Goal: Task Accomplishment & Management: Complete application form

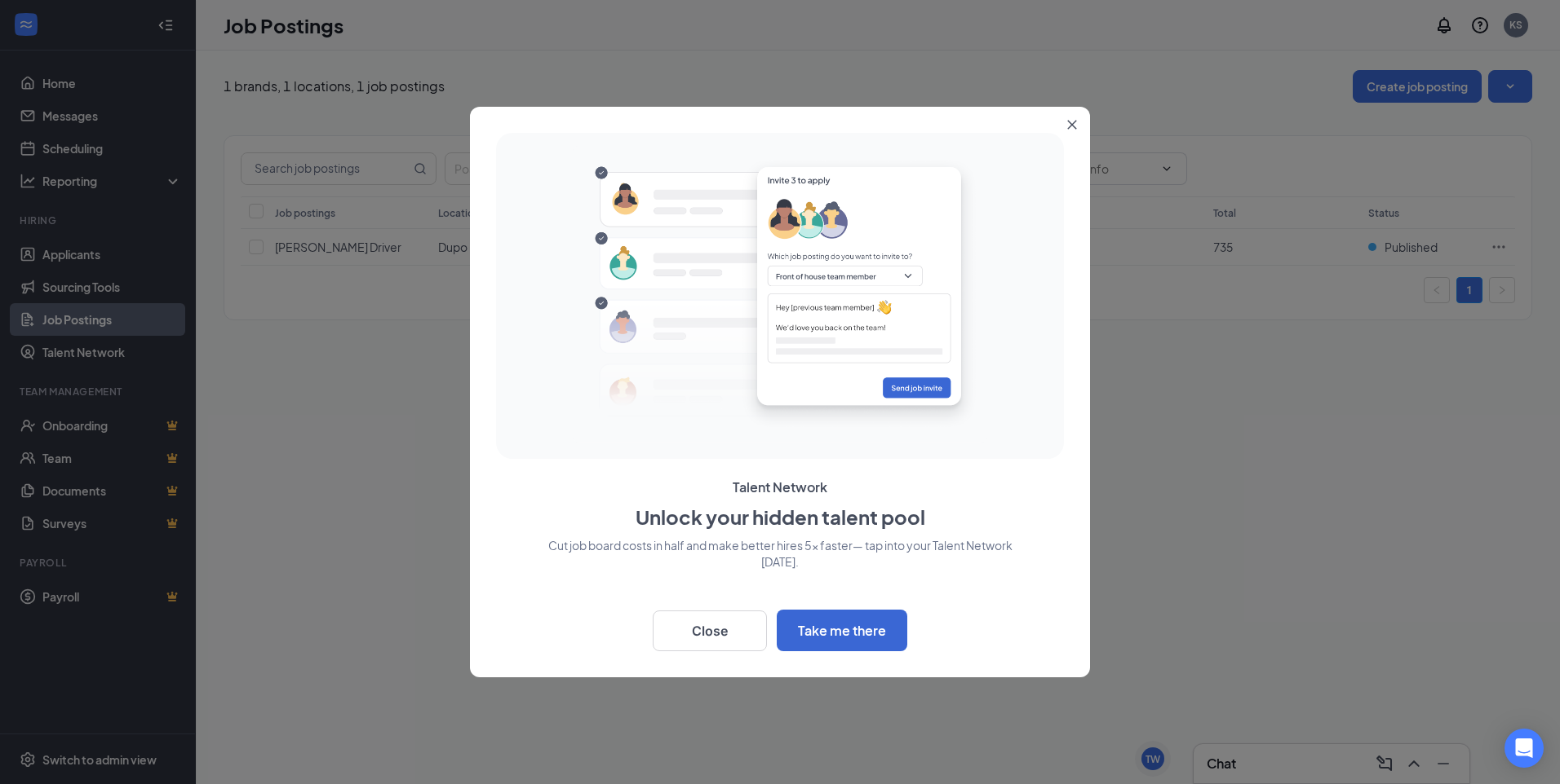
click at [1069, 124] on icon "Close" at bounding box center [1072, 125] width 10 height 10
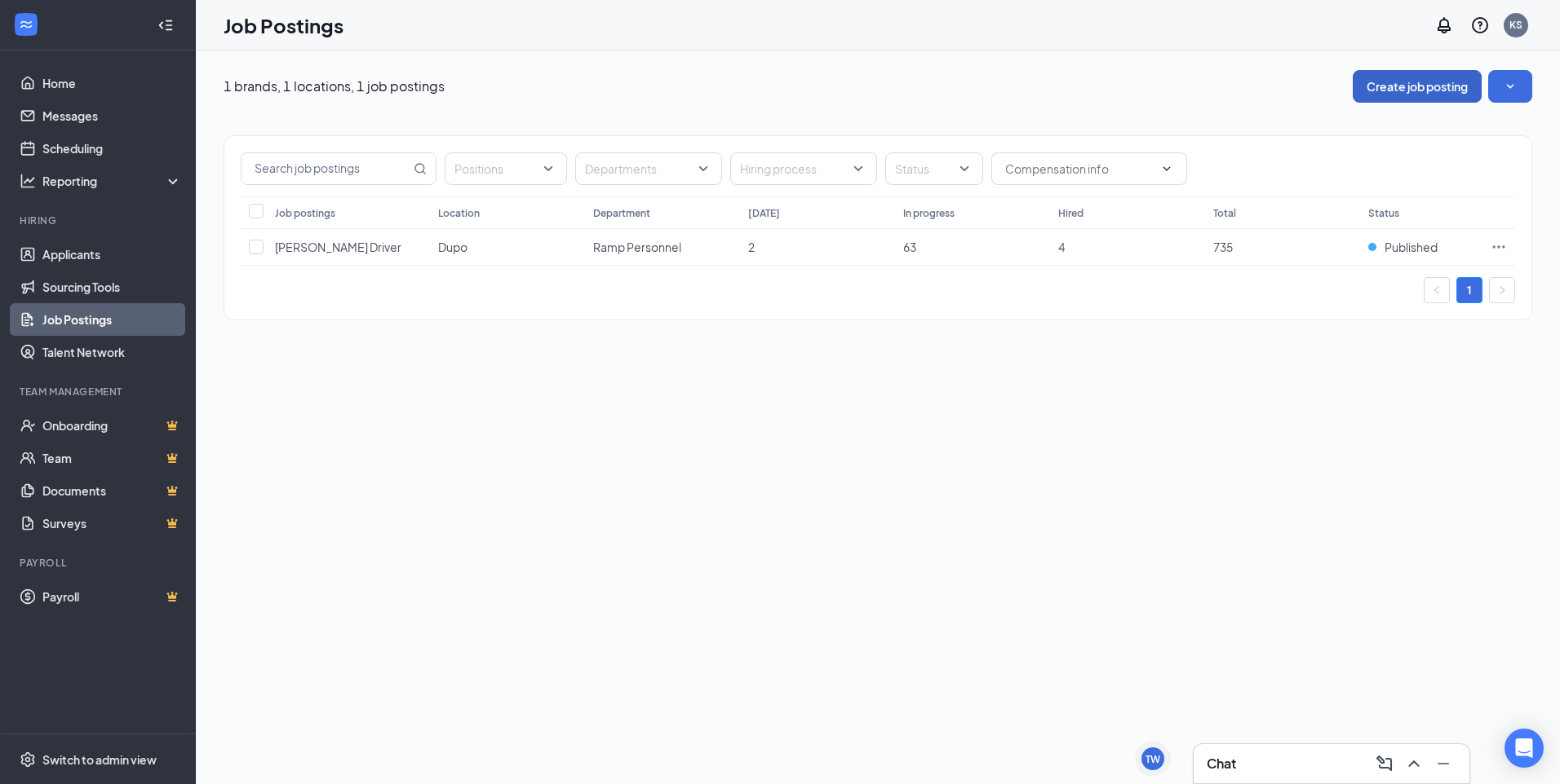
click at [1377, 96] on button "Create job posting" at bounding box center [1417, 86] width 129 height 33
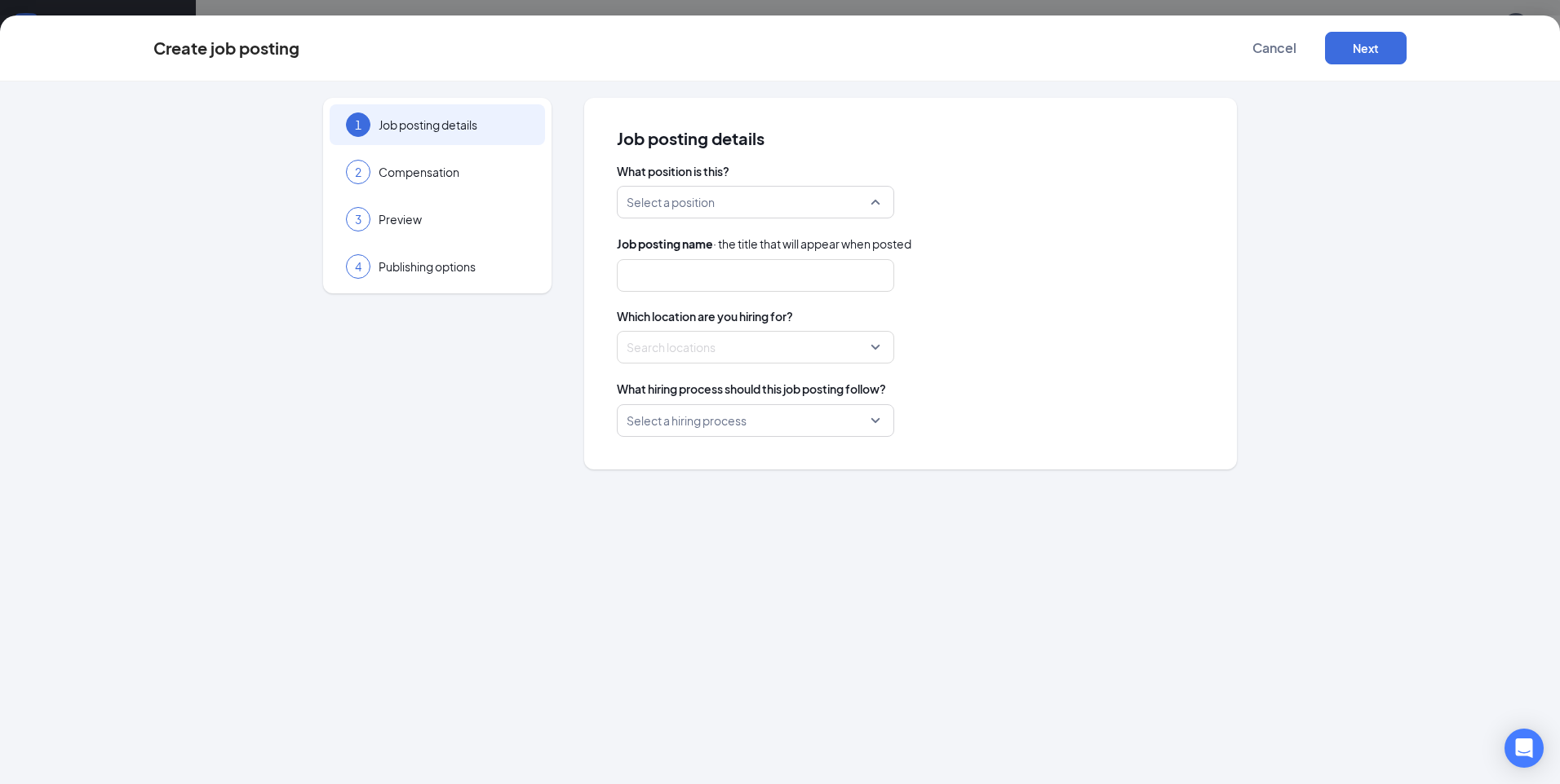
click at [681, 193] on input "search" at bounding box center [750, 202] width 246 height 31
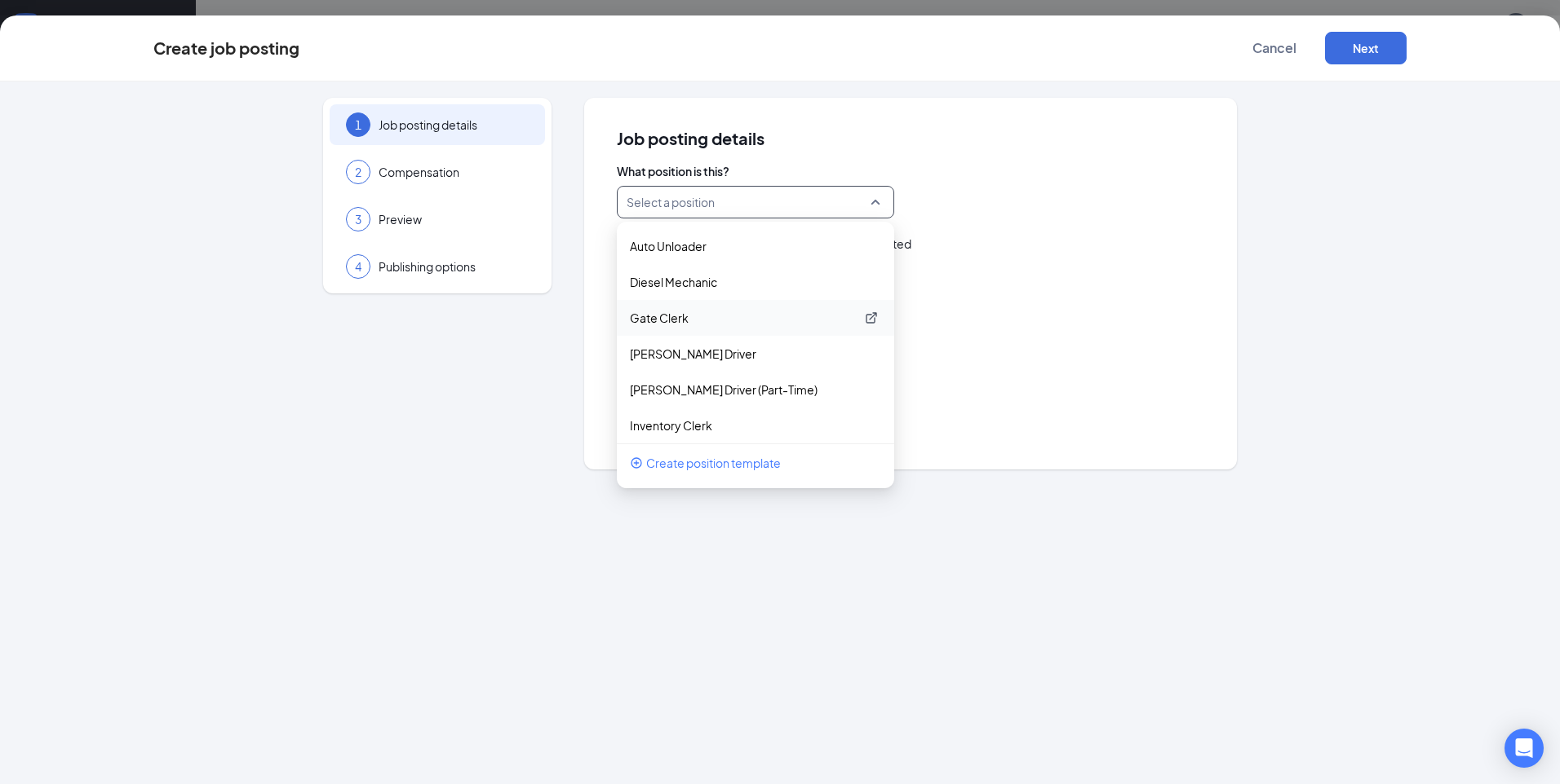
click at [704, 322] on p "Gate Clerk" at bounding box center [742, 317] width 225 height 16
type input "Gate Clerk"
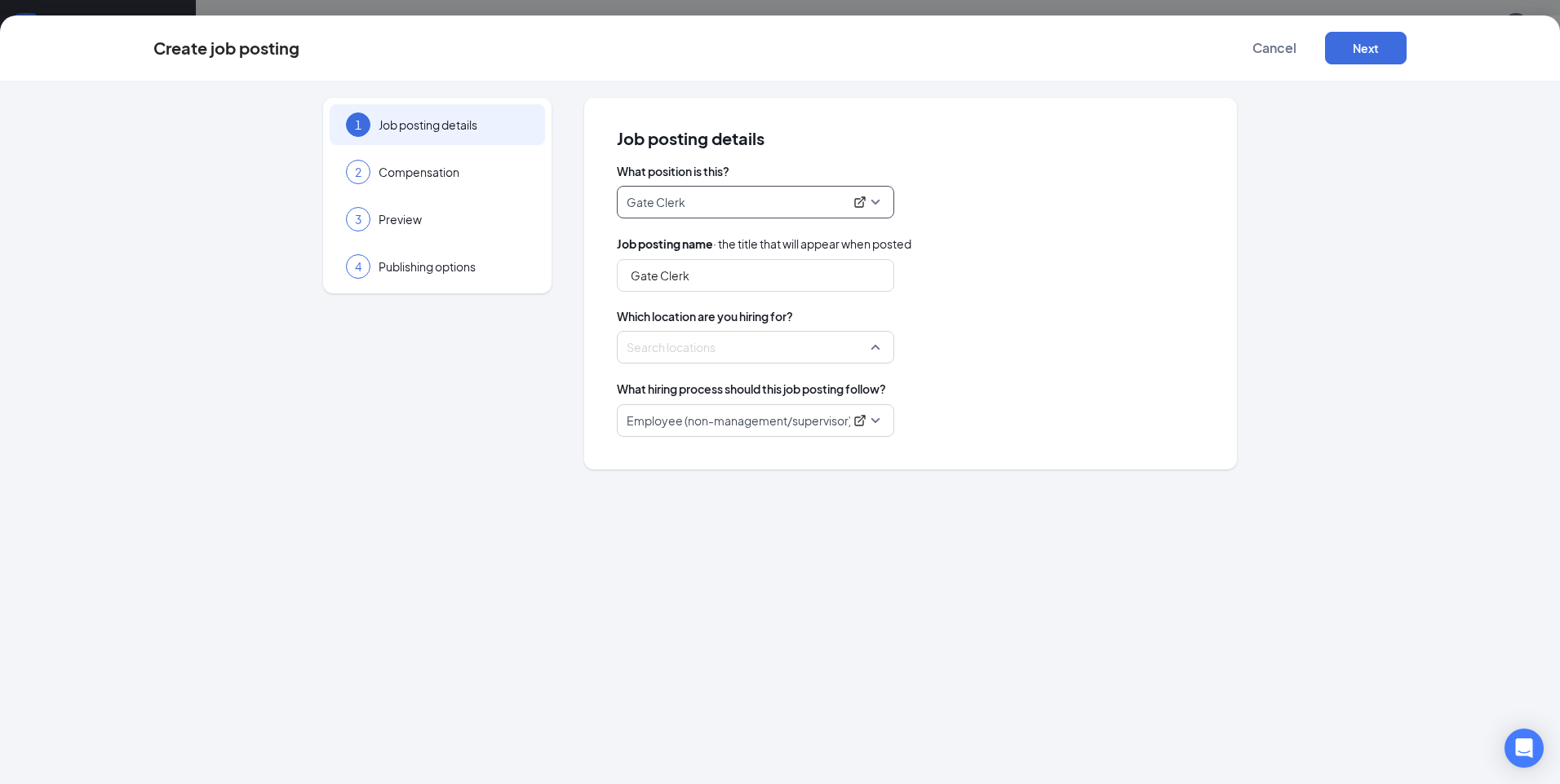
click at [789, 336] on div at bounding box center [751, 347] width 246 height 26
click at [702, 457] on span "Dupo" at bounding box center [765, 457] width 245 height 31
click at [639, 394] on div at bounding box center [635, 388] width 14 height 14
click at [632, 423] on div at bounding box center [635, 423] width 14 height 14
click at [1002, 371] on div "What position is this? Gate Clerk 102330 102317 147058 Auto Unloader Diesel Mec…" at bounding box center [910, 300] width 587 height 274
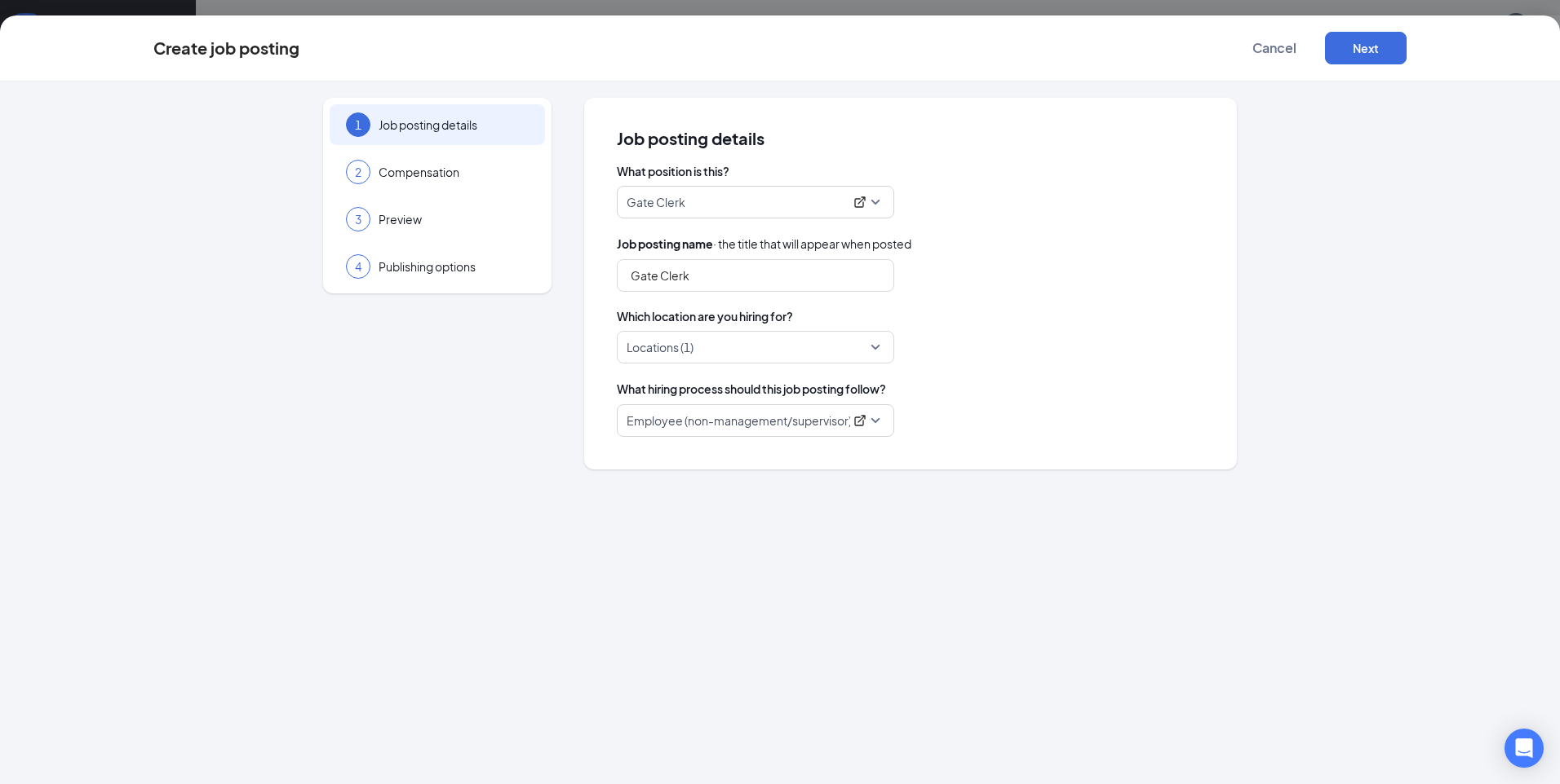
click at [875, 419] on span "Employee (non-management/supervisor)" at bounding box center [755, 421] width 258 height 31
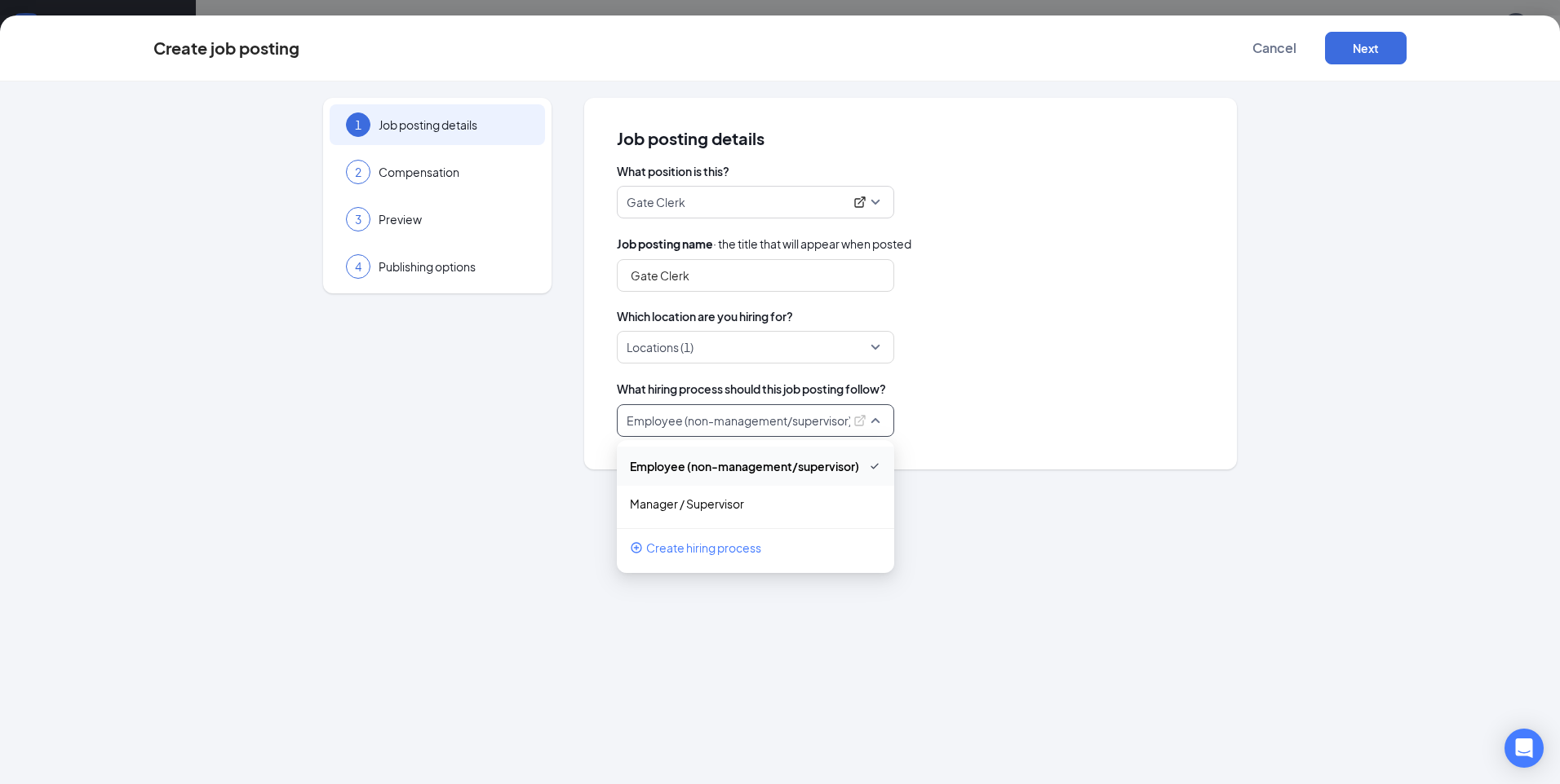
click at [875, 419] on span "Employee (non-management/supervisor)" at bounding box center [755, 421] width 258 height 31
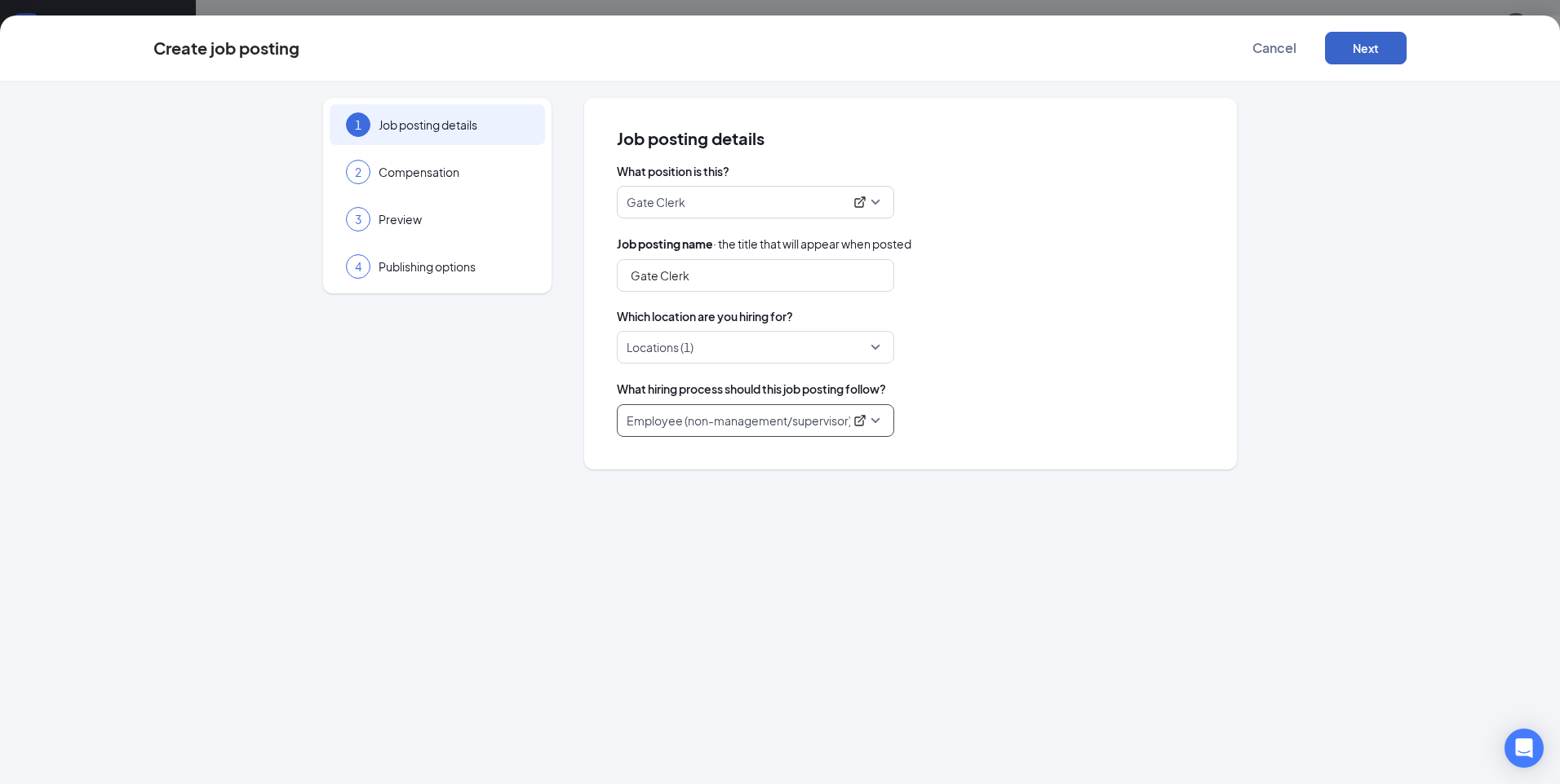
click at [1356, 50] on button "Next" at bounding box center [1365, 48] width 82 height 33
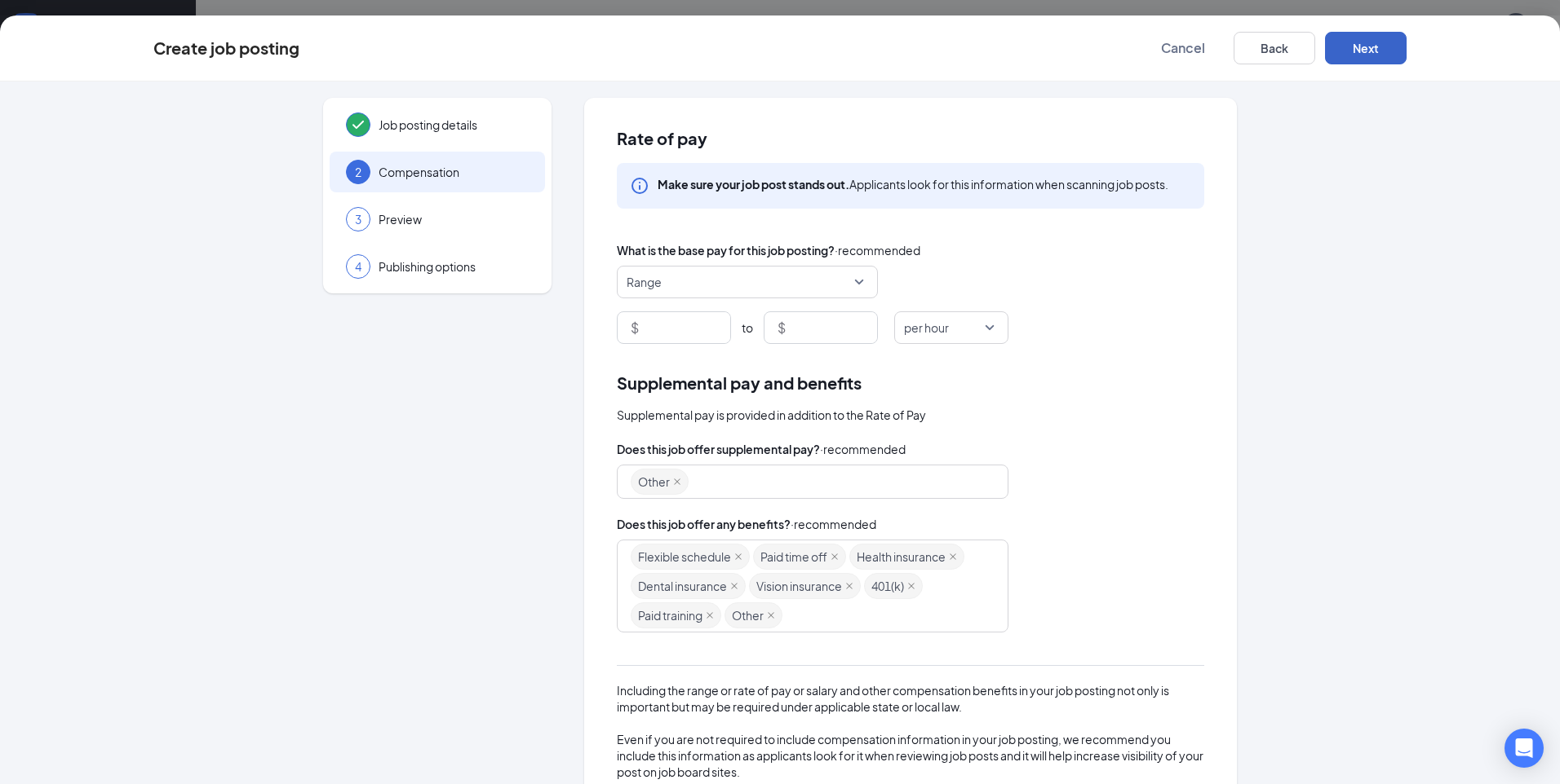
click at [854, 282] on span "Range" at bounding box center [747, 282] width 241 height 31
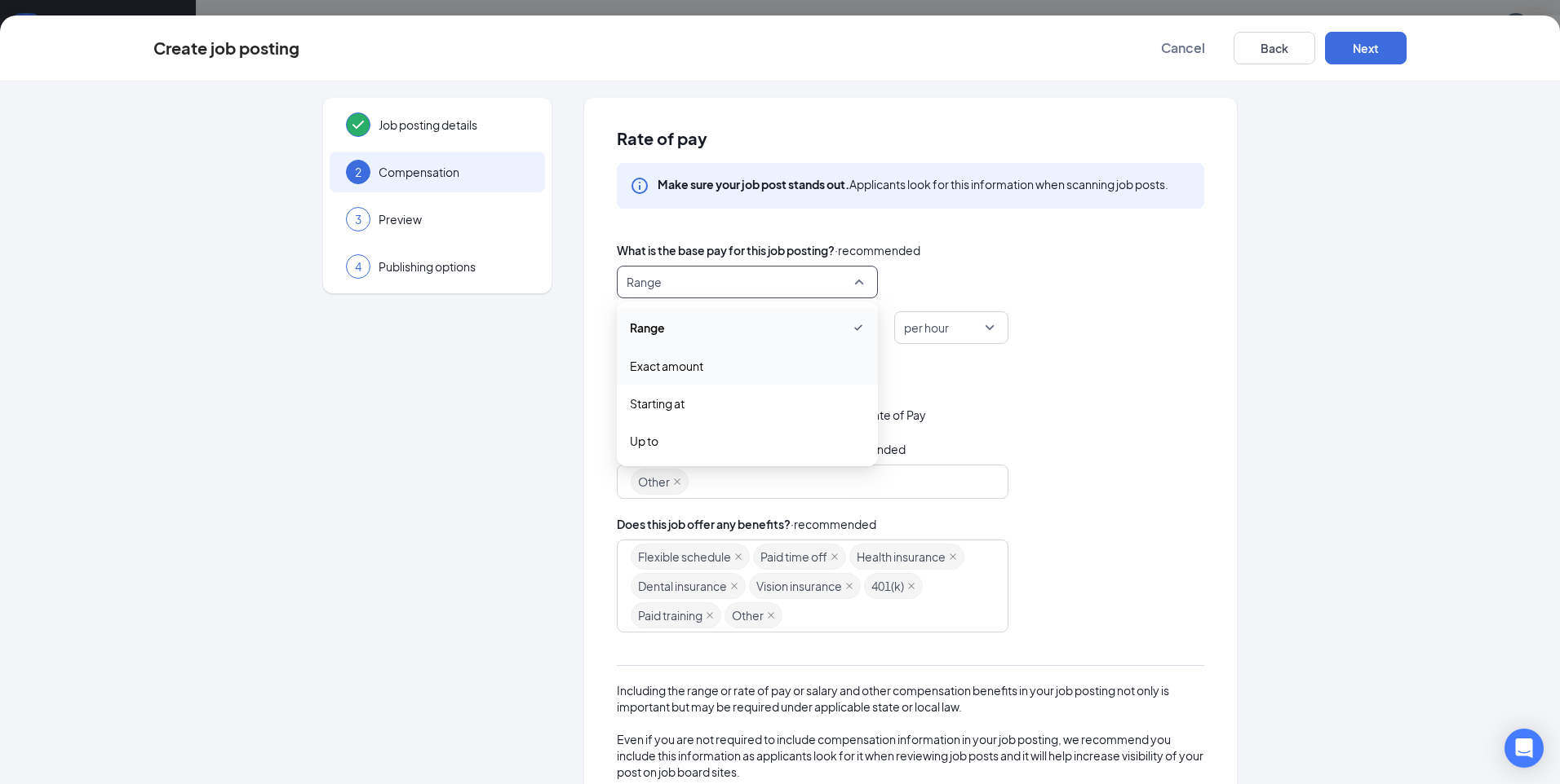
click at [797, 376] on div "Exact amount" at bounding box center [748, 366] width 261 height 37
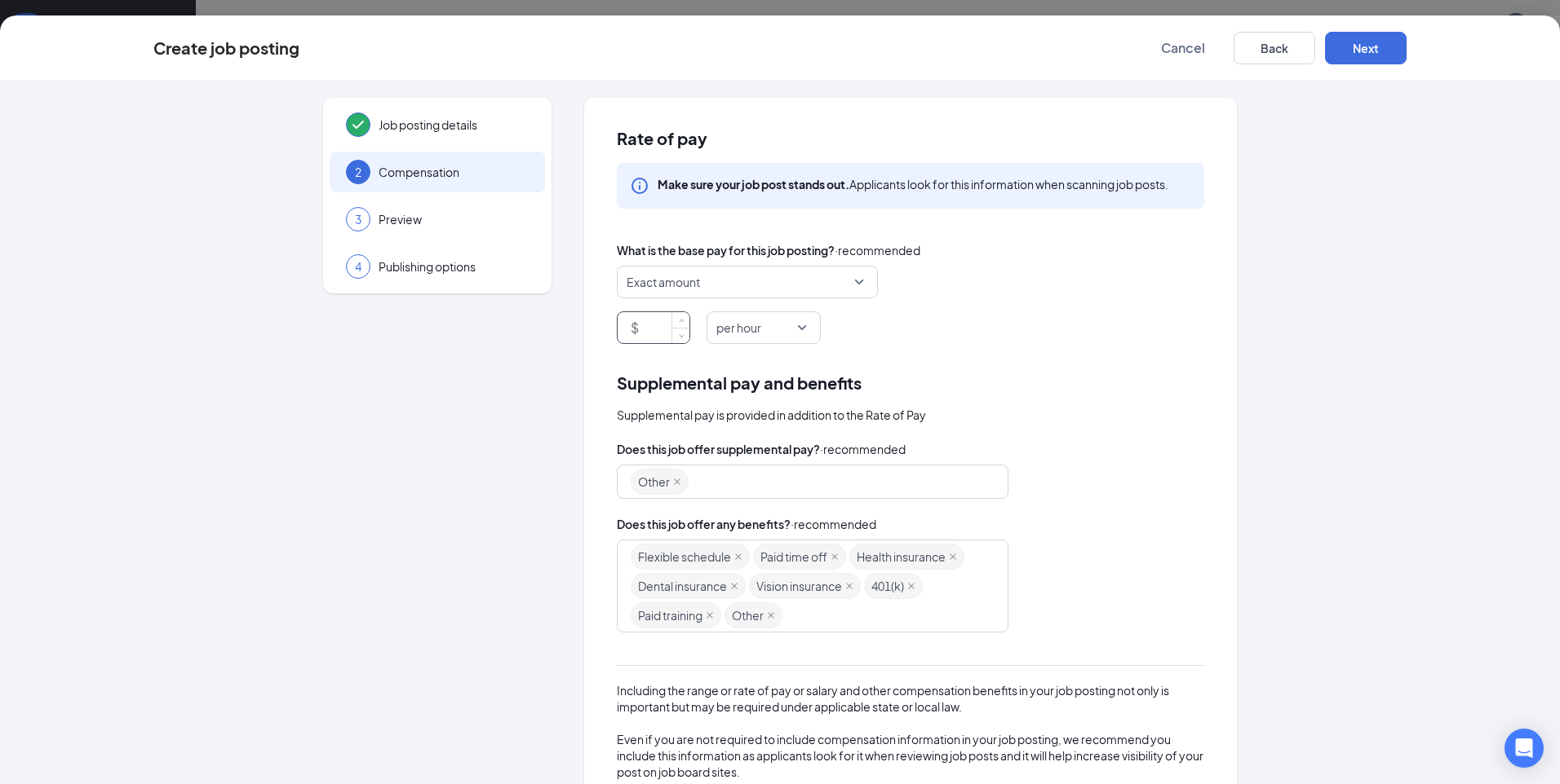
click at [659, 321] on input at bounding box center [665, 328] width 47 height 31
type input "16"
click at [942, 344] on div "$ 16 per hour" at bounding box center [910, 328] width 587 height 33
click at [727, 557] on span "Flexible schedule" at bounding box center [690, 556] width 119 height 26
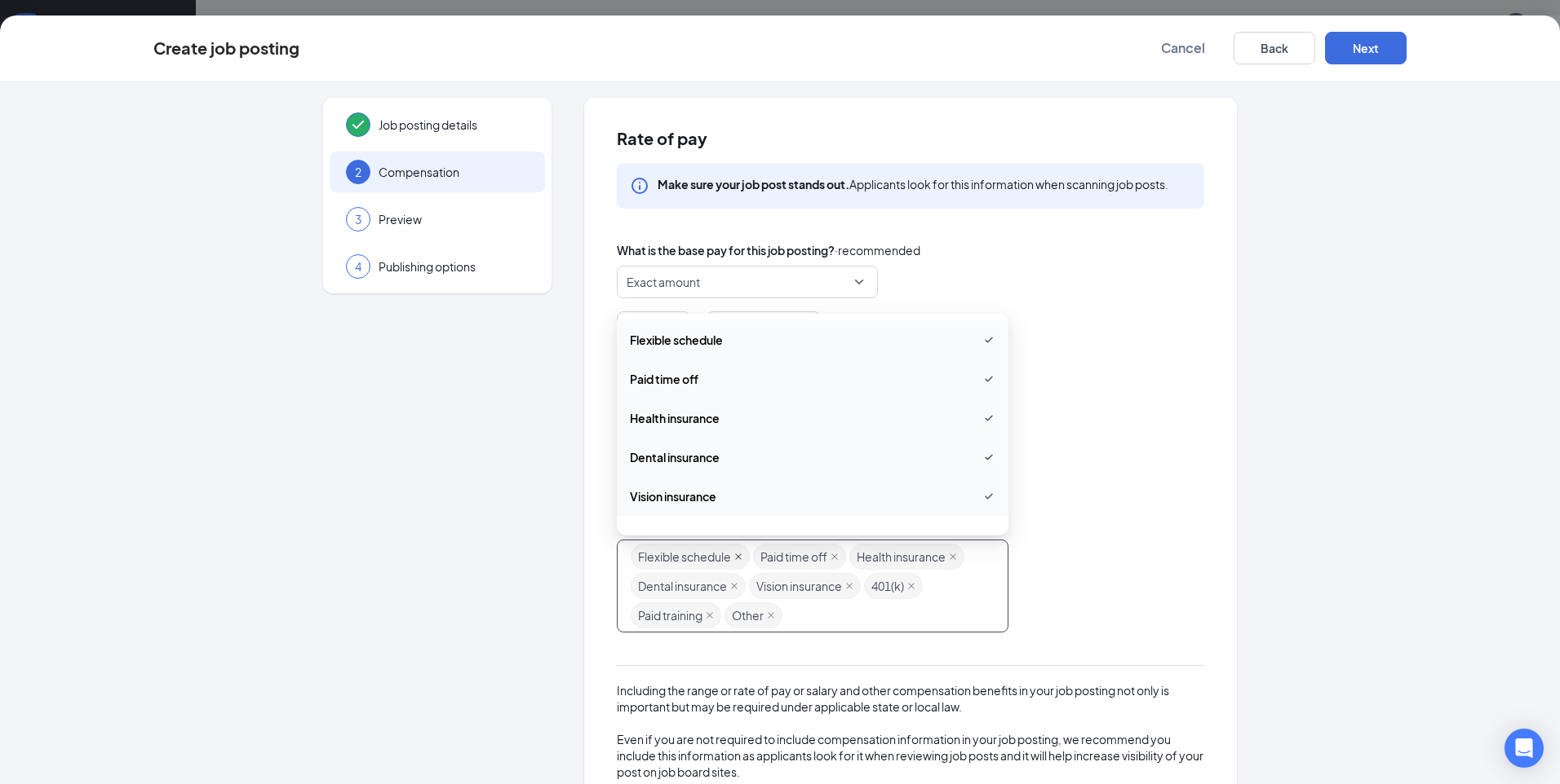
click at [735, 557] on icon "close" at bounding box center [738, 556] width 7 height 7
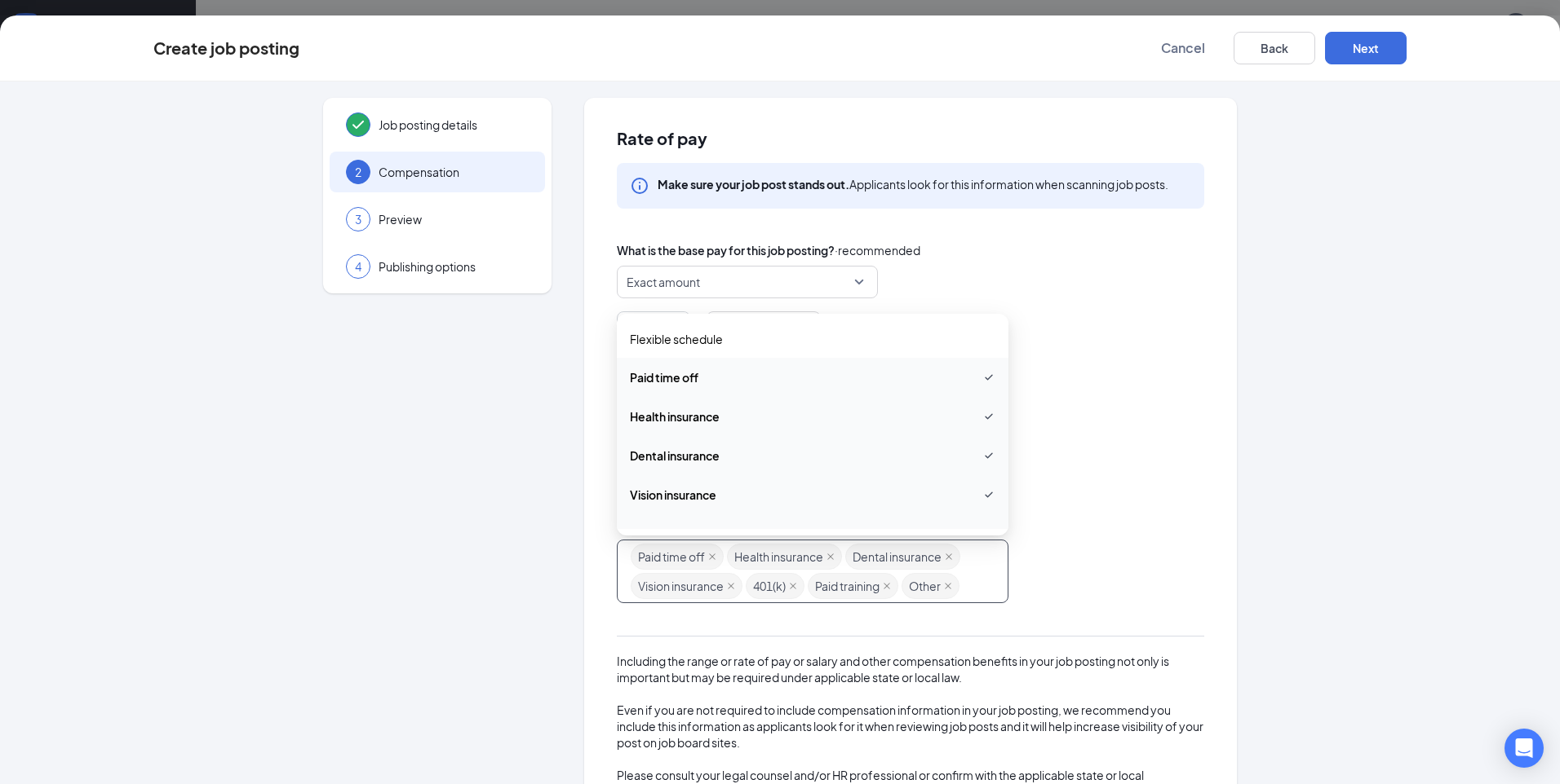
click at [1126, 497] on div "Other" at bounding box center [910, 482] width 587 height 35
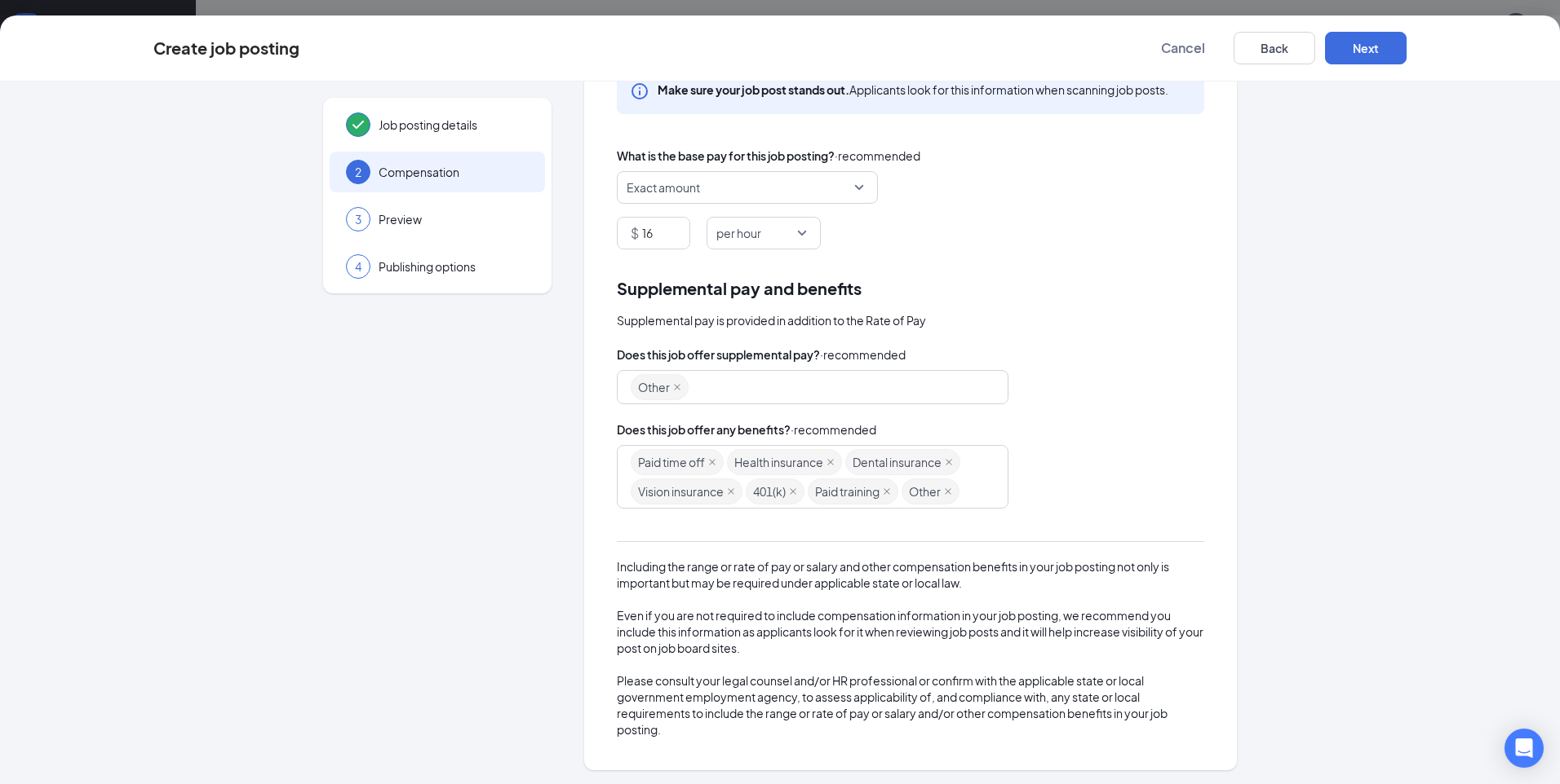
scroll to position [96, 0]
click at [1354, 50] on button "Next" at bounding box center [1365, 48] width 82 height 33
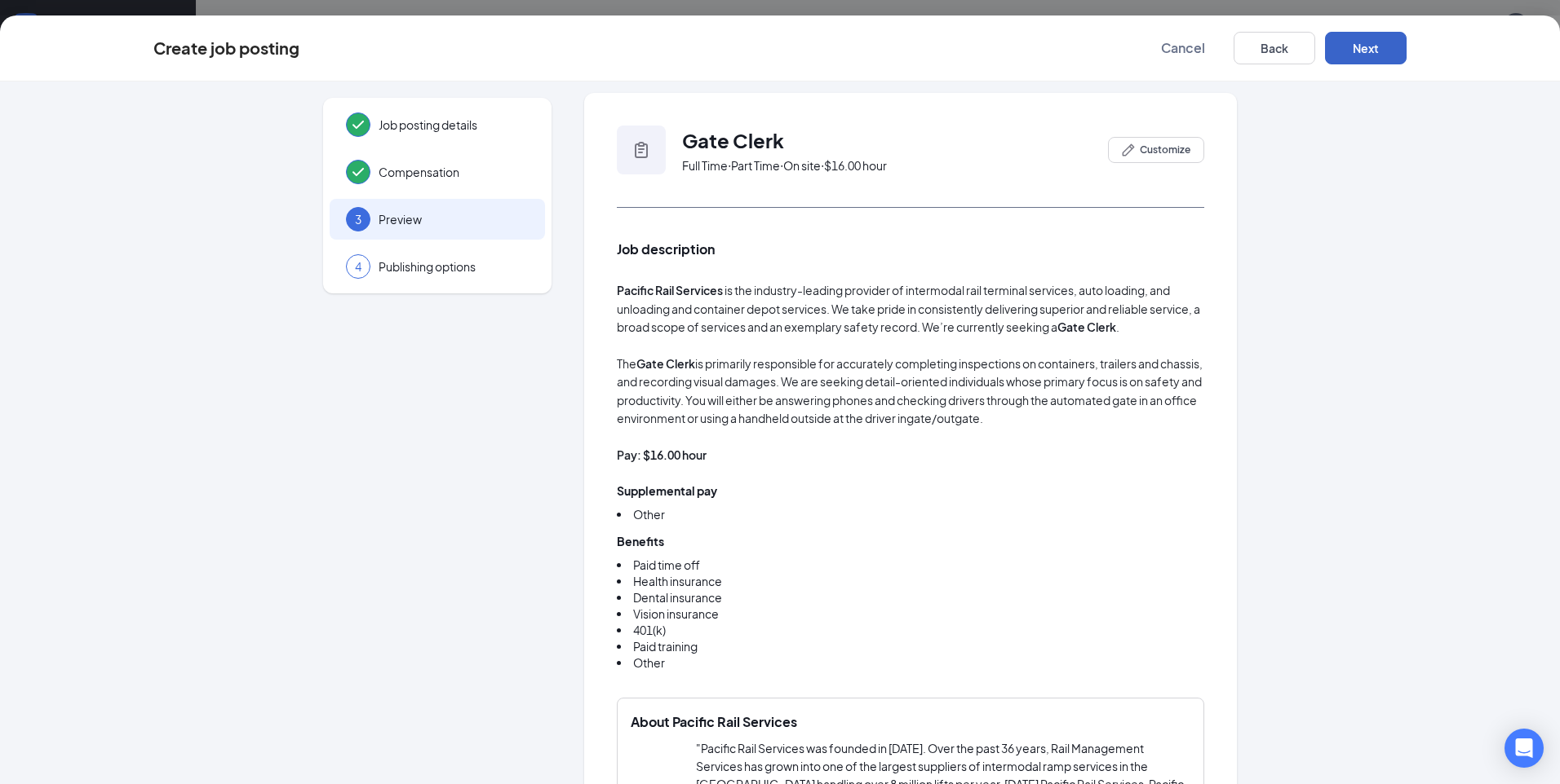
scroll to position [0, 0]
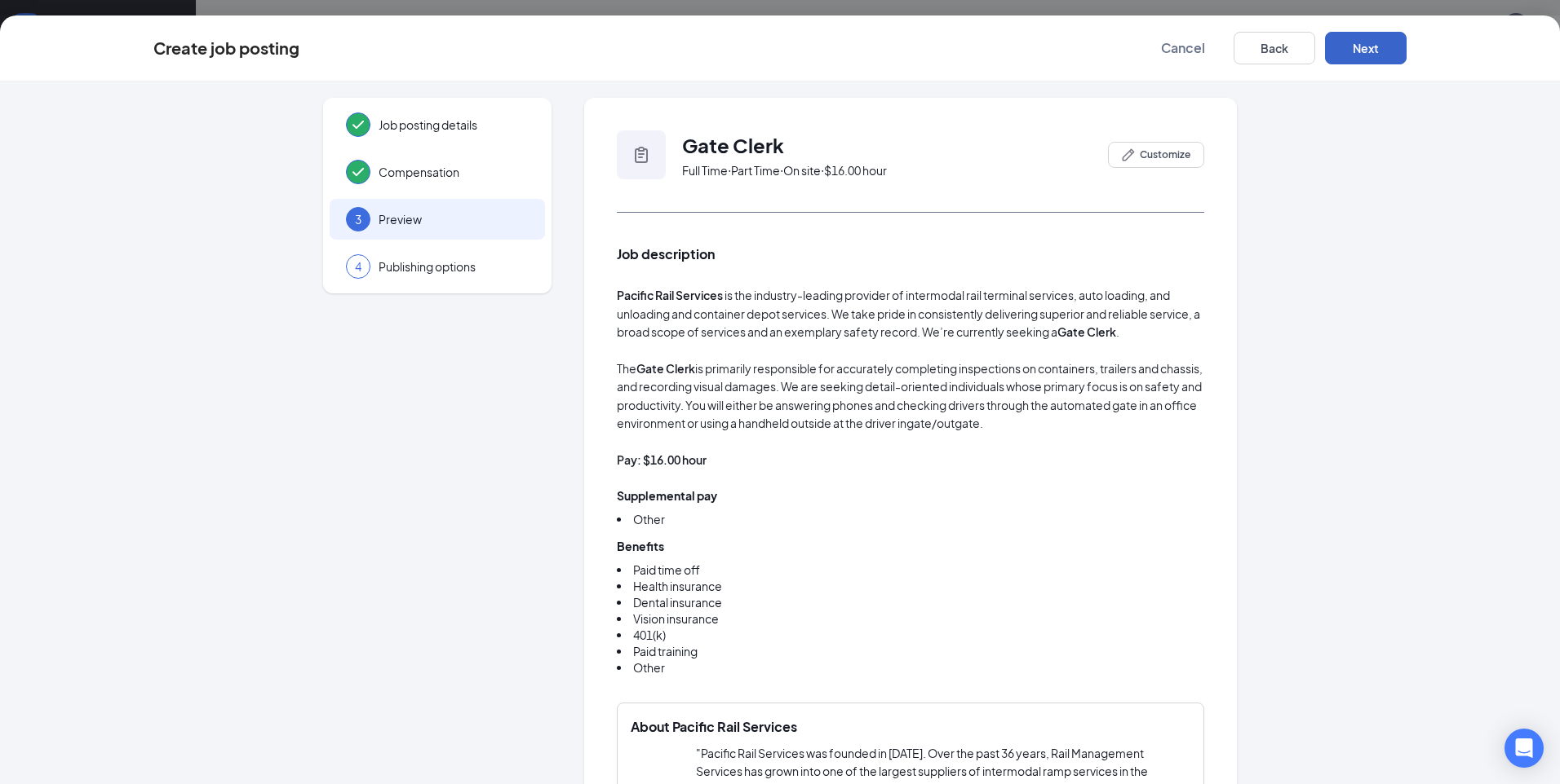
click at [1393, 54] on button "Next" at bounding box center [1365, 48] width 82 height 33
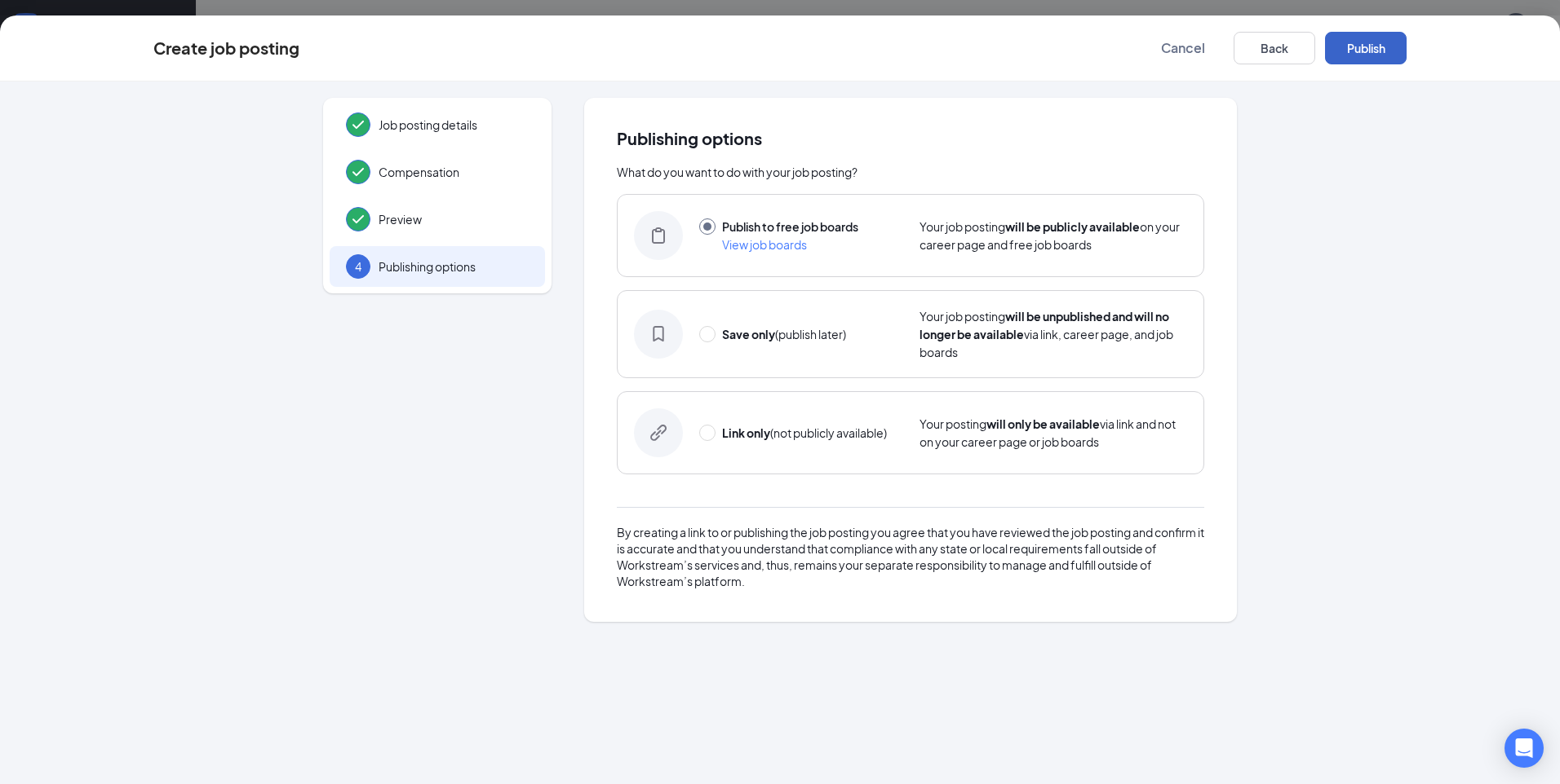
click at [1354, 51] on button "Publish" at bounding box center [1365, 48] width 82 height 33
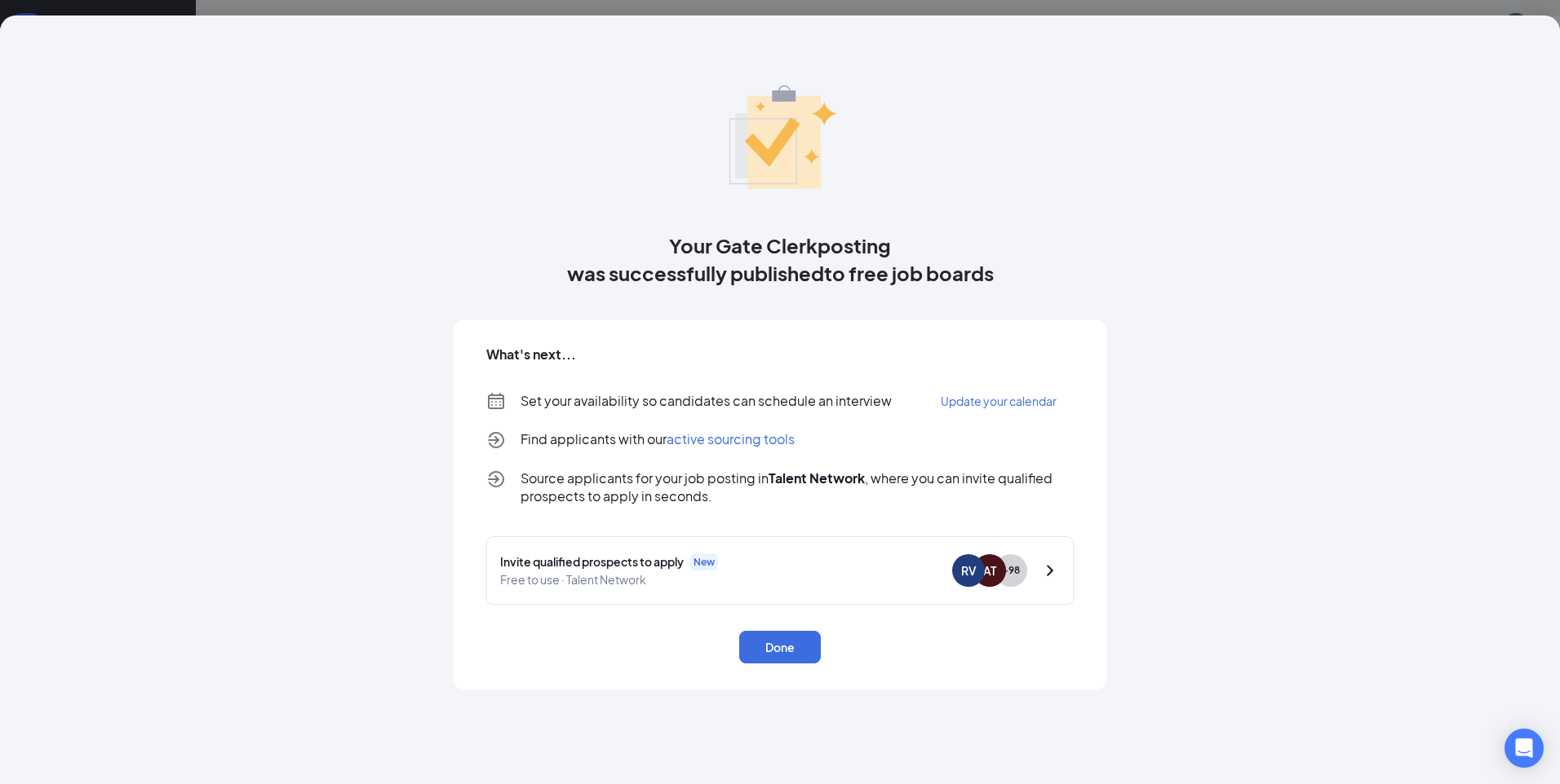
click at [983, 396] on span "Update your calendar" at bounding box center [998, 401] width 116 height 14
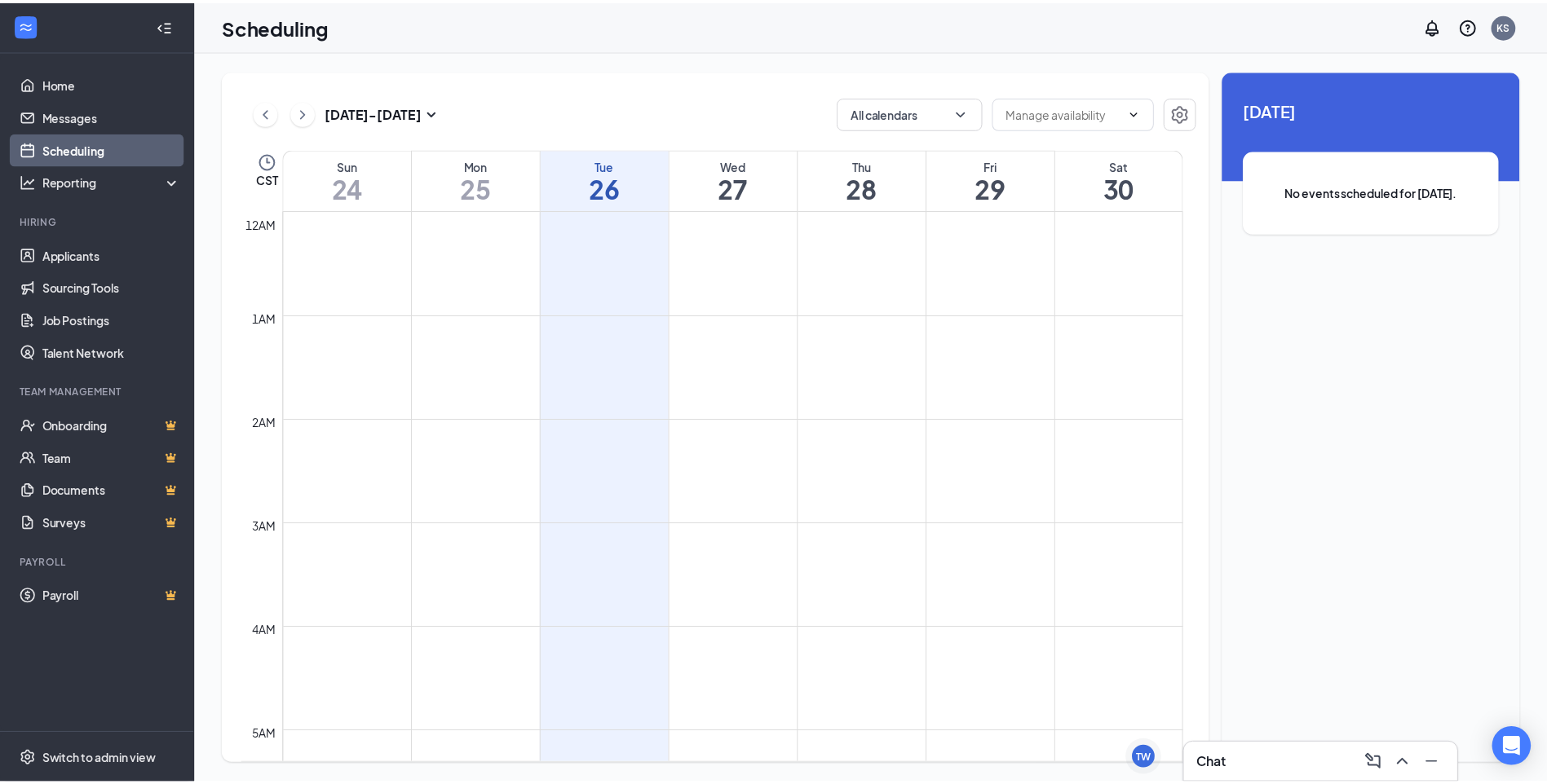
scroll to position [801, 0]
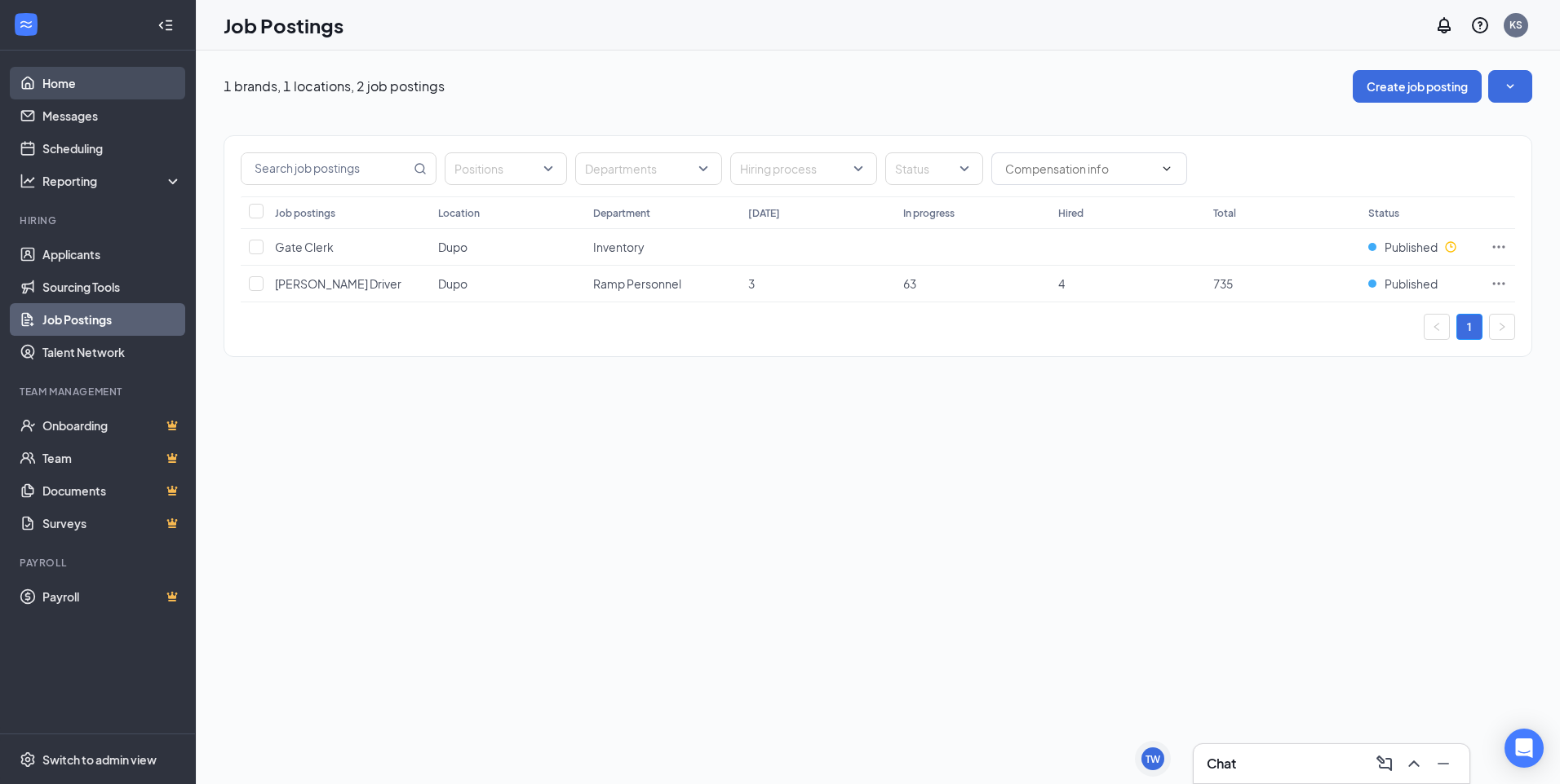
click at [45, 89] on link "Home" at bounding box center [111, 84] width 139 height 33
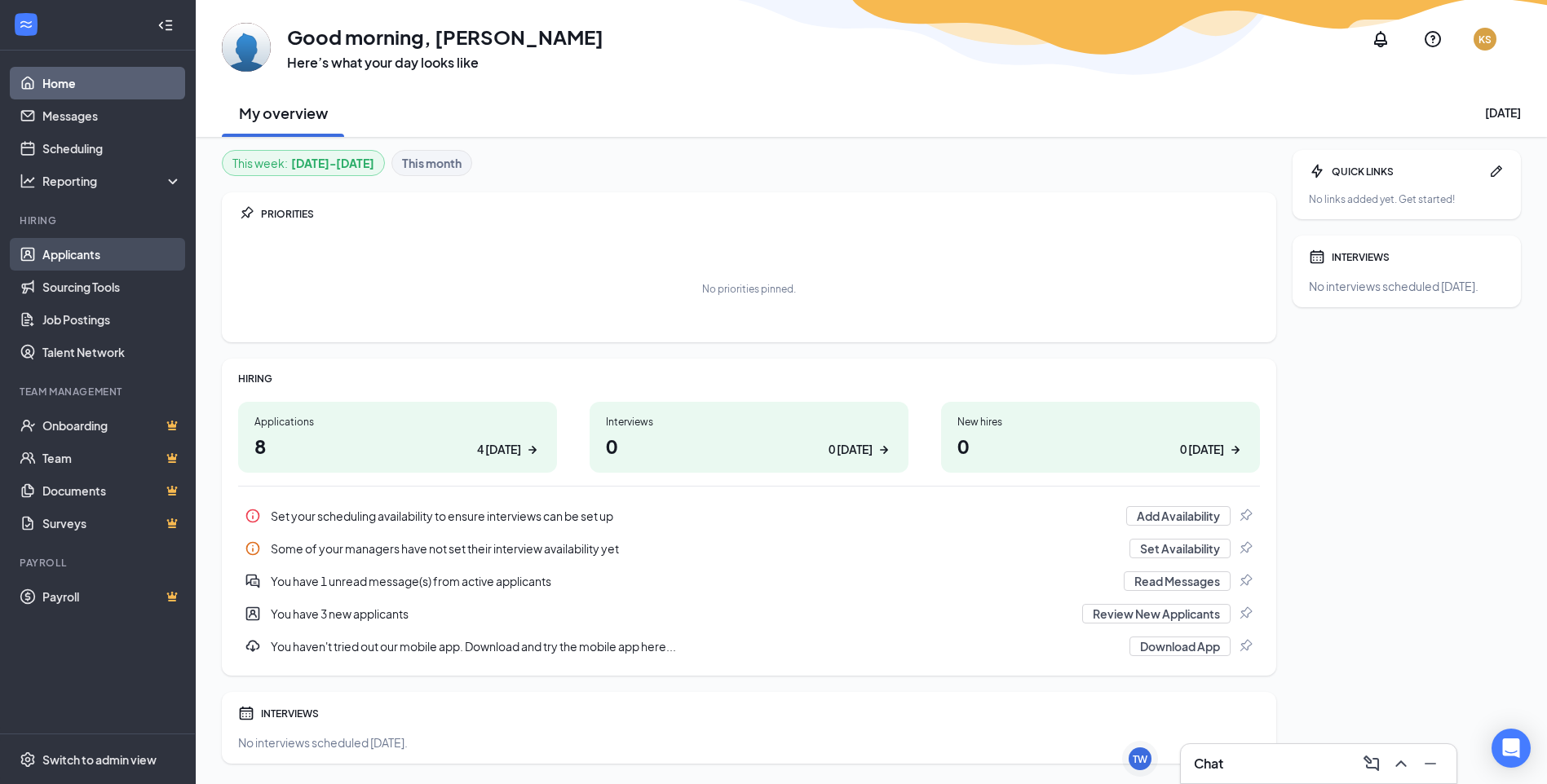
click at [85, 246] on link "Applicants" at bounding box center [111, 255] width 139 height 33
